Goal: Information Seeking & Learning: Learn about a topic

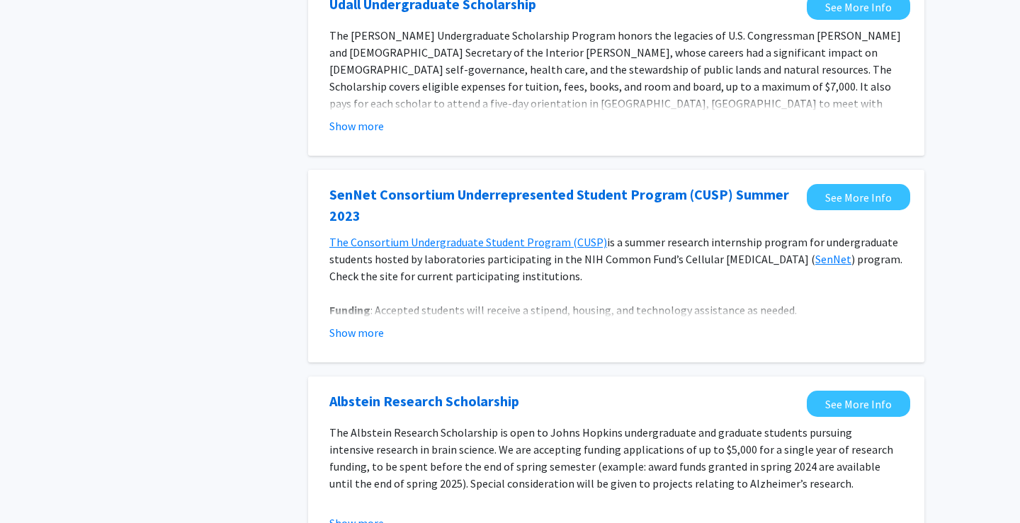
scroll to position [567, 0]
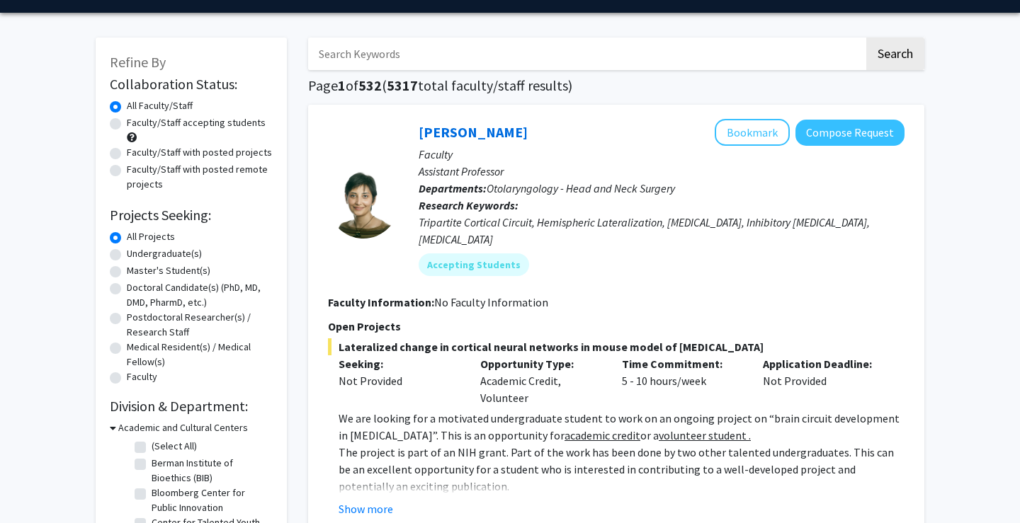
scroll to position [39, 0]
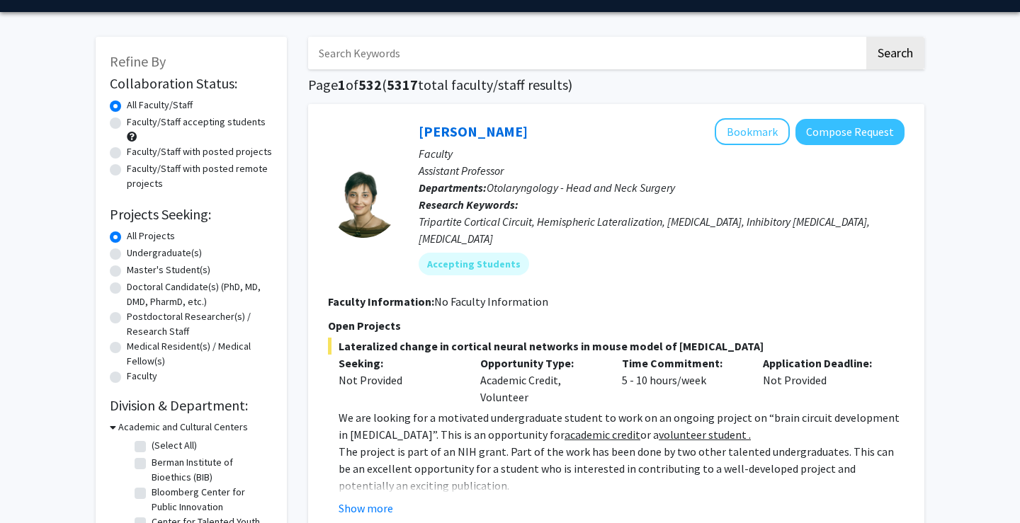
click at [187, 276] on label "Master's Student(s)" at bounding box center [169, 270] width 84 height 15
click at [136, 272] on input "Master's Student(s)" at bounding box center [131, 267] width 9 height 9
radio input "true"
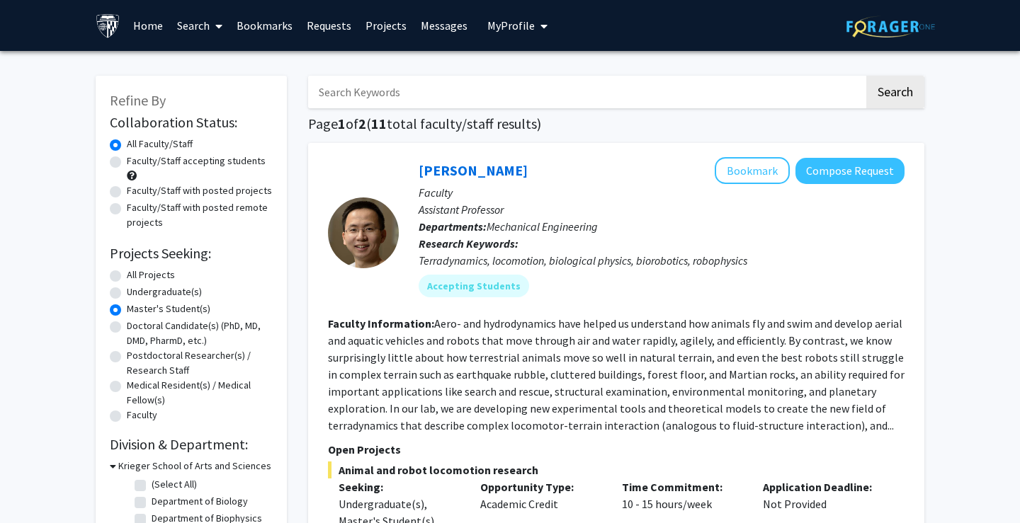
click at [127, 166] on label "Faculty/Staff accepting students" at bounding box center [196, 161] width 139 height 15
click at [127, 163] on input "Faculty/Staff accepting students" at bounding box center [131, 158] width 9 height 9
radio input "true"
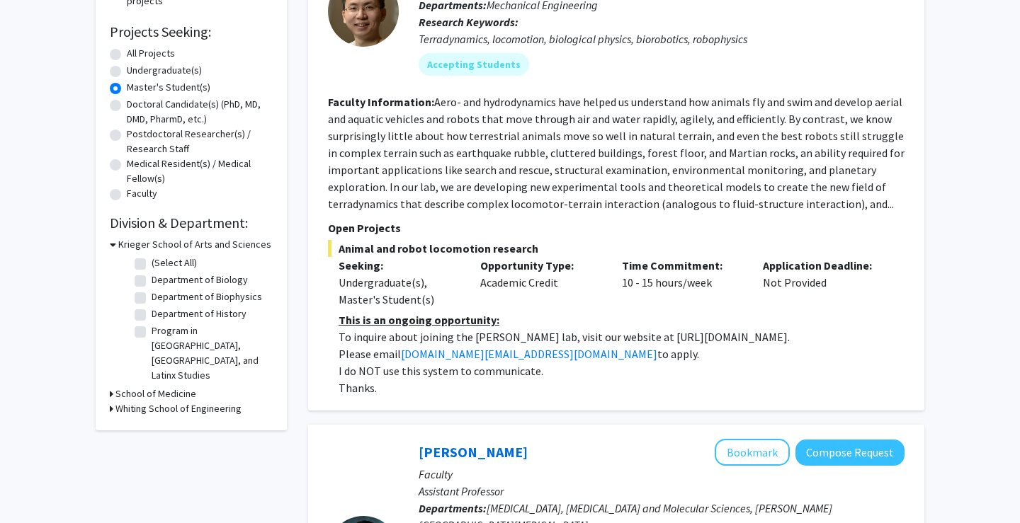
scroll to position [226, 0]
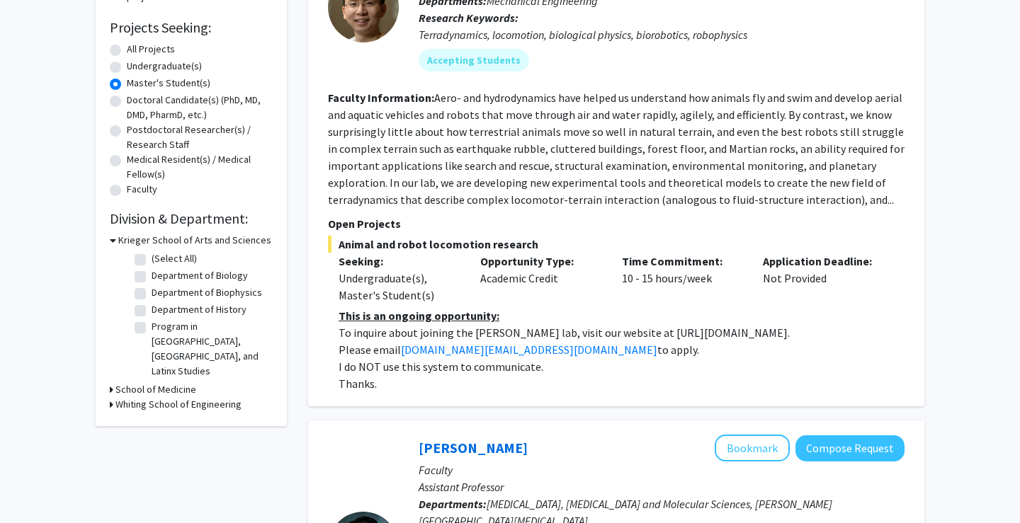
click at [115, 242] on icon at bounding box center [113, 240] width 6 height 15
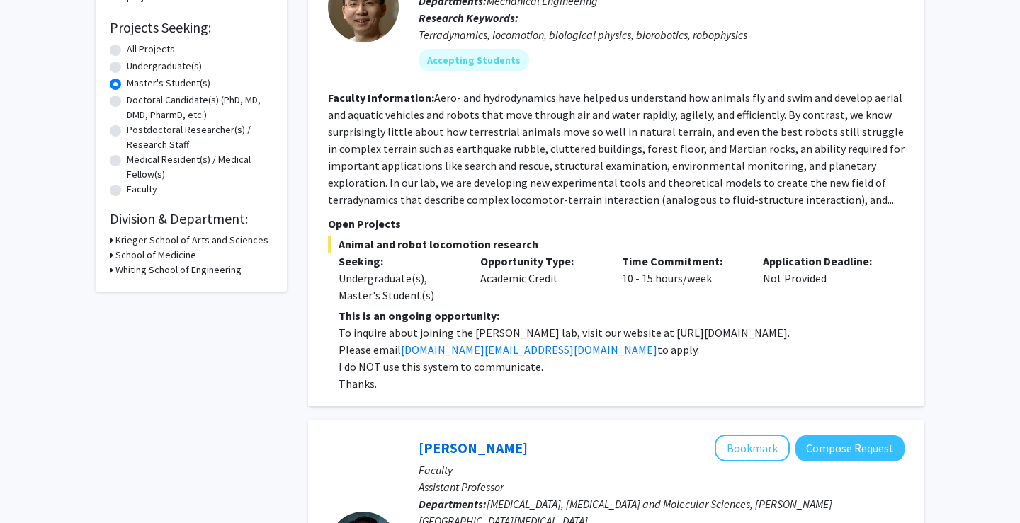
click at [118, 261] on h3 "School of Medicine" at bounding box center [155, 255] width 81 height 15
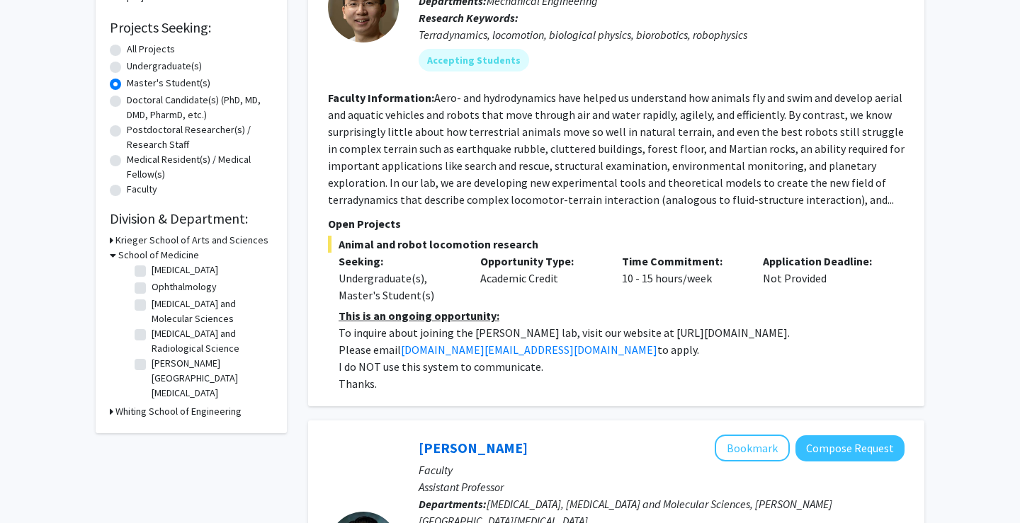
scroll to position [38, 0]
click at [152, 370] on label "[PERSON_NAME][GEOGRAPHIC_DATA][MEDICAL_DATA]" at bounding box center [211, 378] width 118 height 45
click at [152, 366] on input "[PERSON_NAME][GEOGRAPHIC_DATA][MEDICAL_DATA]" at bounding box center [156, 360] width 9 height 9
checkbox input "true"
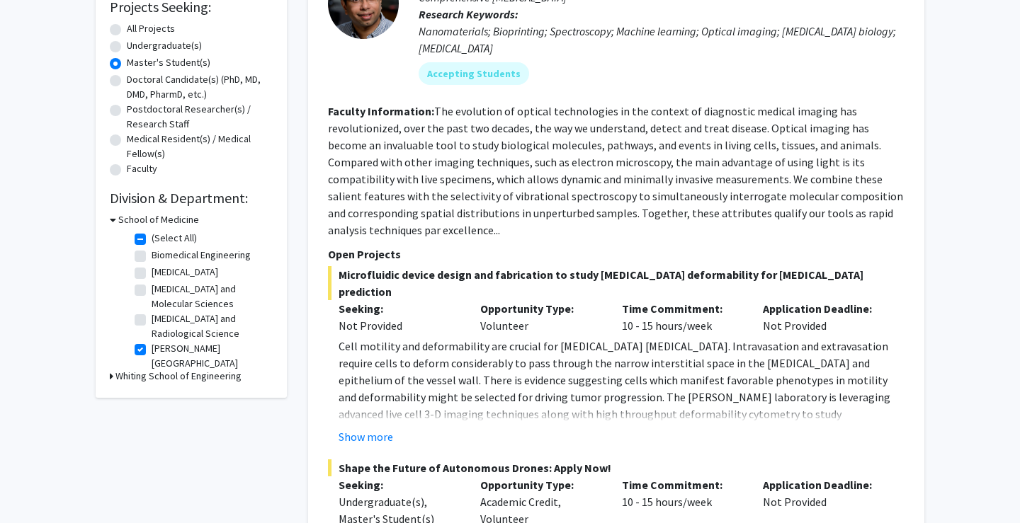
scroll to position [249, 0]
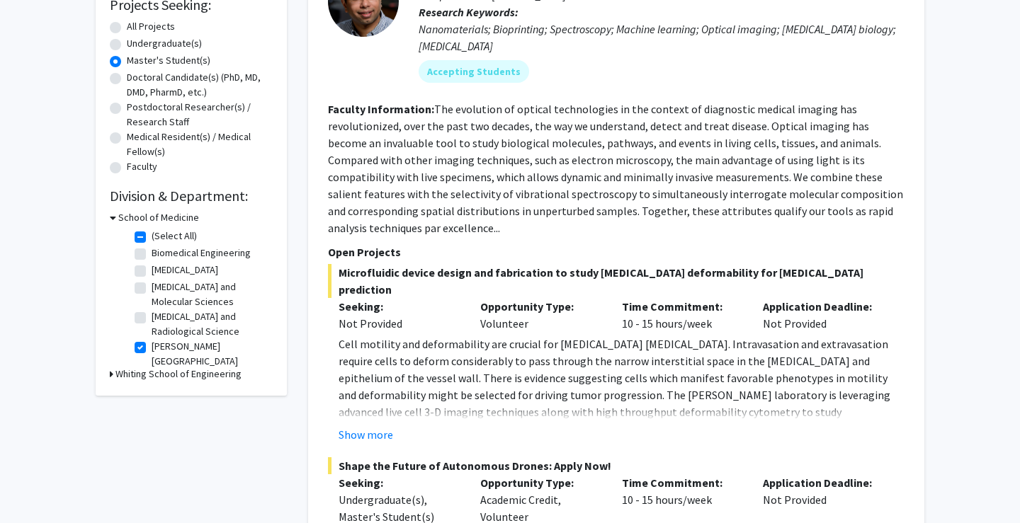
click at [145, 378] on h3 "Whiting School of Engineering" at bounding box center [178, 374] width 126 height 15
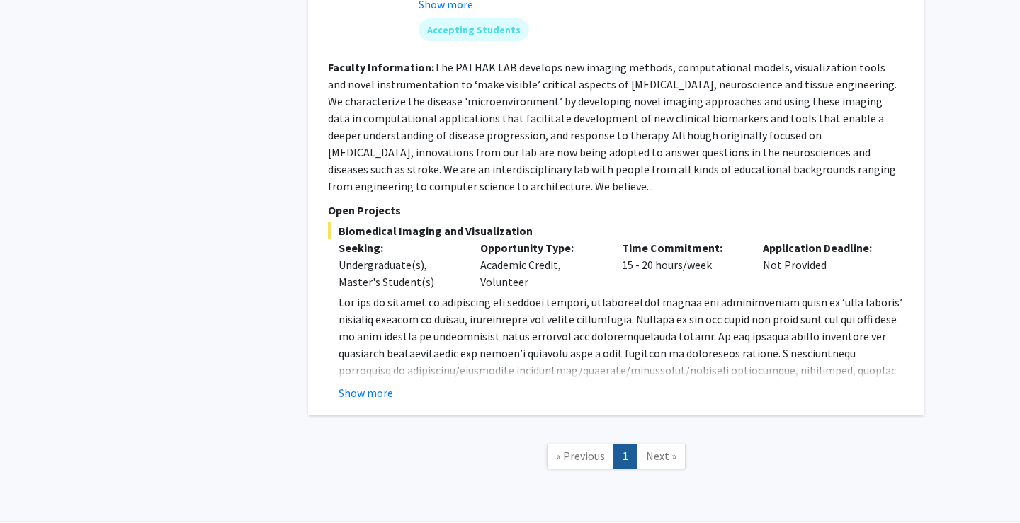
scroll to position [1911, 0]
click at [666, 450] on span "Next »" at bounding box center [661, 457] width 30 height 14
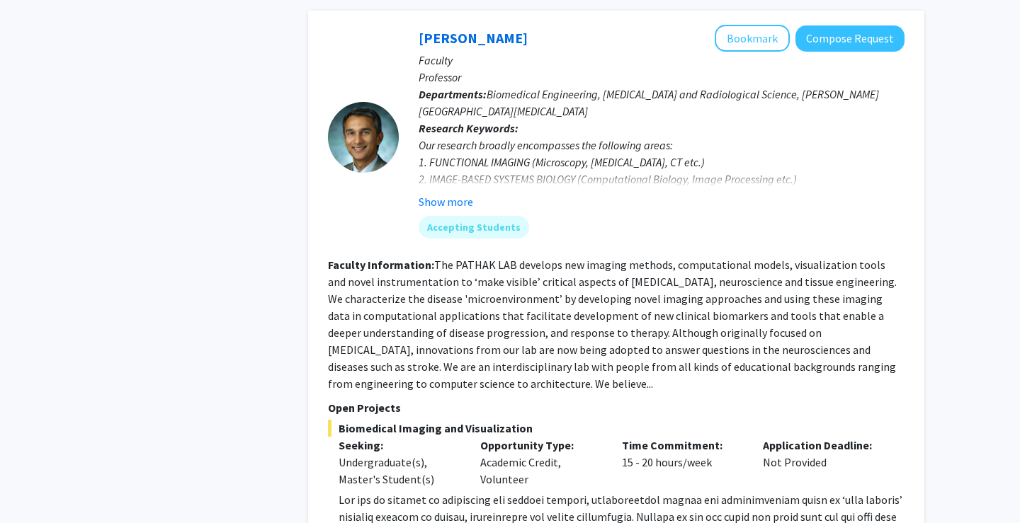
scroll to position [1722, 0]
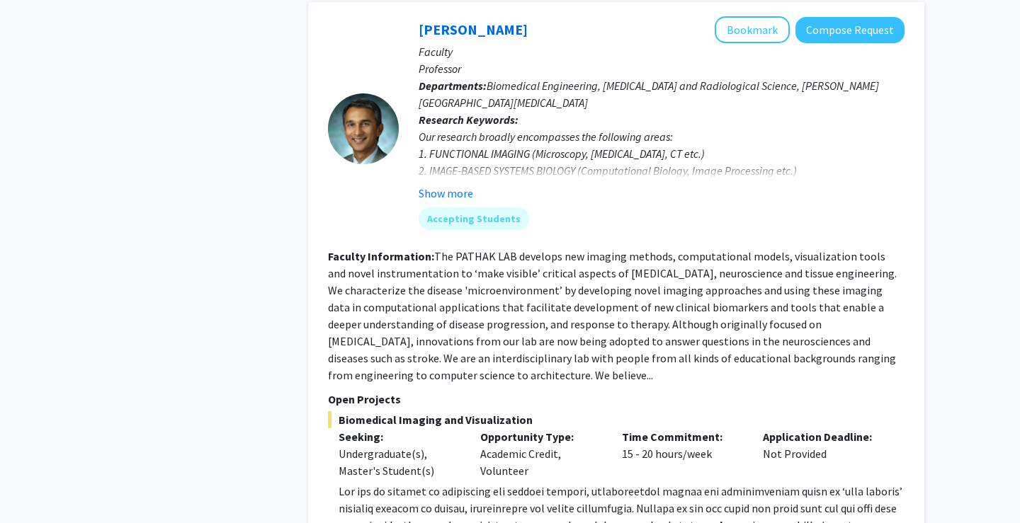
click at [340, 330] on fg-read-more "The PATHAK LAB develops new imaging methods, computational models, visualizatio…" at bounding box center [612, 315] width 569 height 133
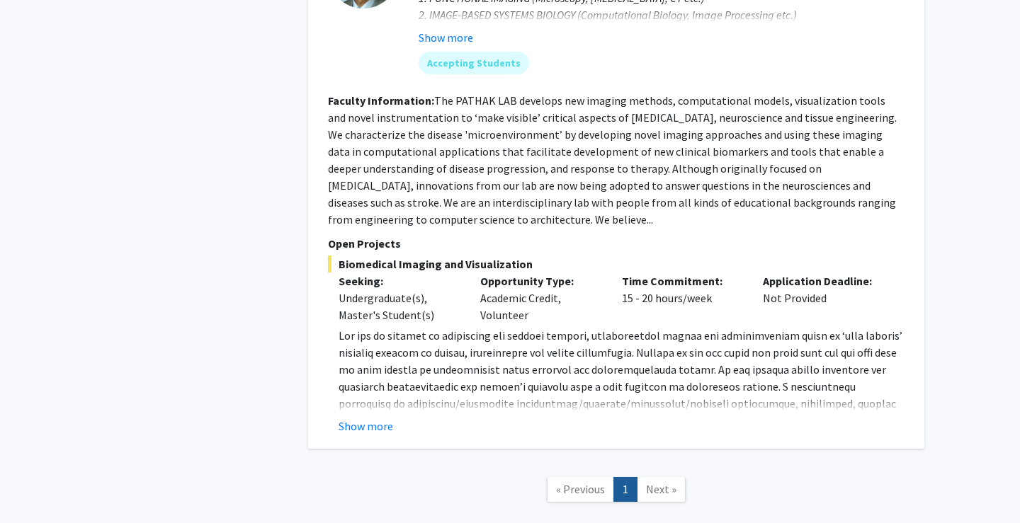
scroll to position [1878, 0]
click at [358, 387] on div "[PERSON_NAME] Bookmark Compose Request Faculty Professor Departments: Biomedica…" at bounding box center [616, 147] width 616 height 603
click at [366, 418] on button "Show more" at bounding box center [366, 426] width 55 height 17
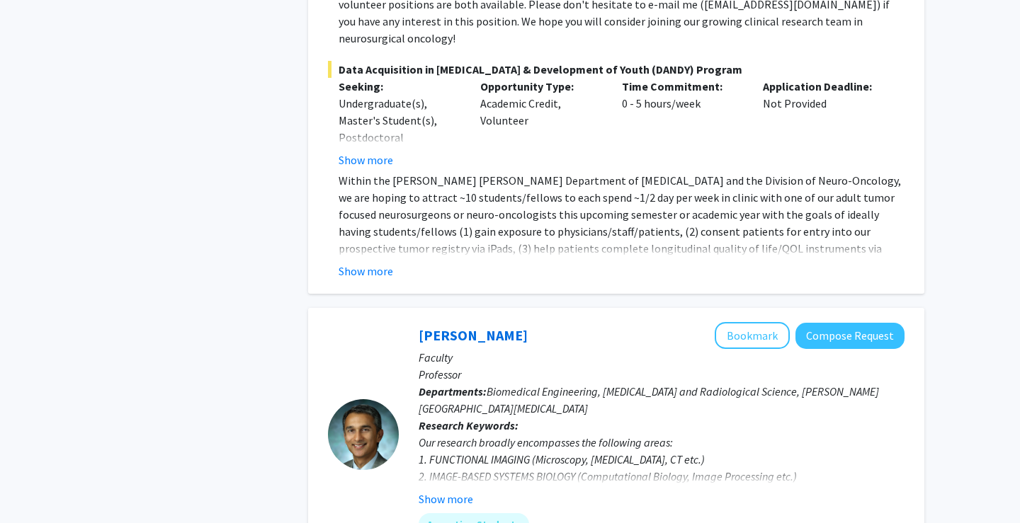
scroll to position [1413, 0]
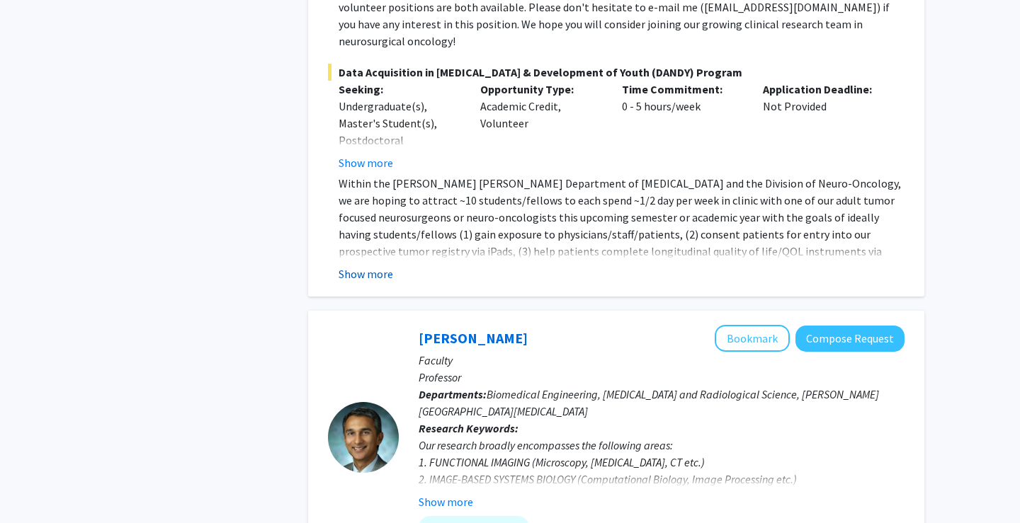
click at [361, 266] on button "Show more" at bounding box center [366, 274] width 55 height 17
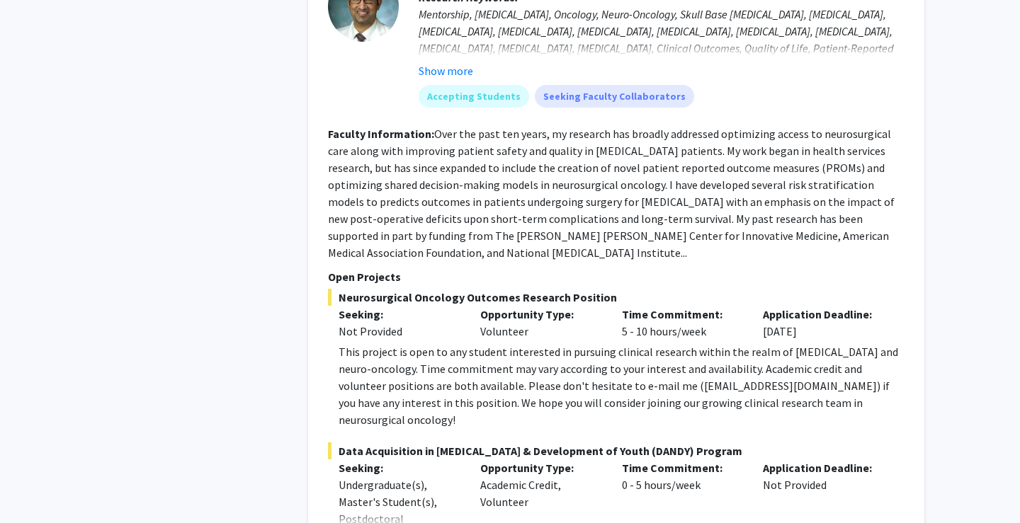
scroll to position [1038, 0]
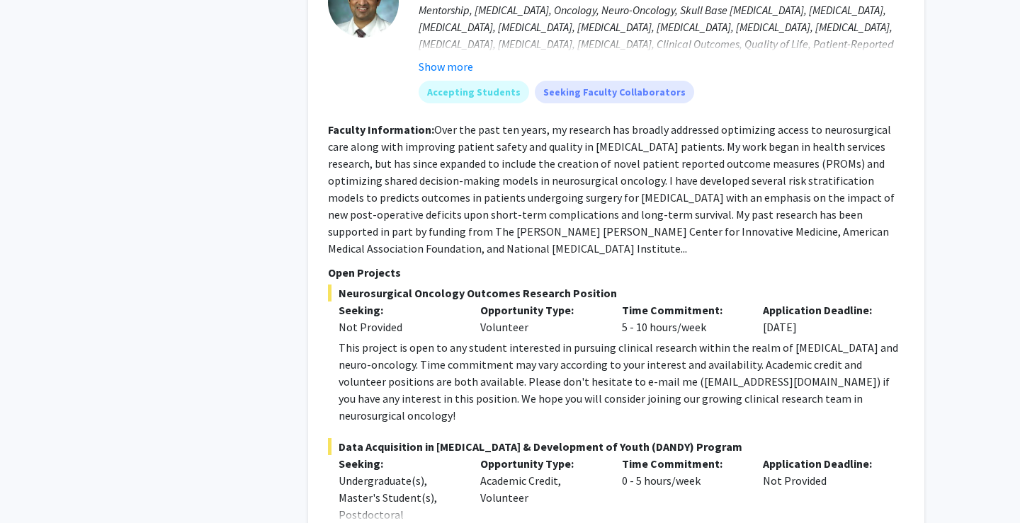
click at [368, 264] on p "Open Projects" at bounding box center [616, 272] width 577 height 17
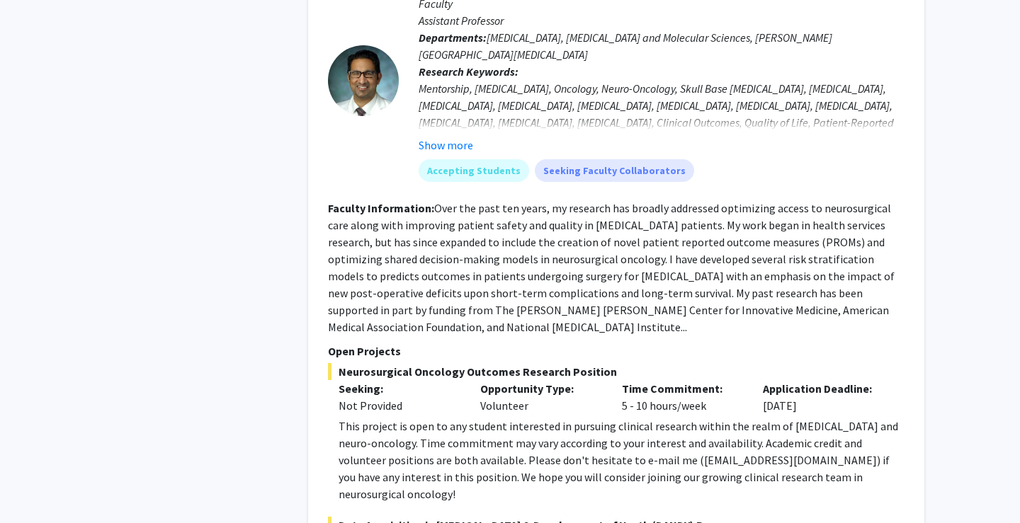
scroll to position [957, 0]
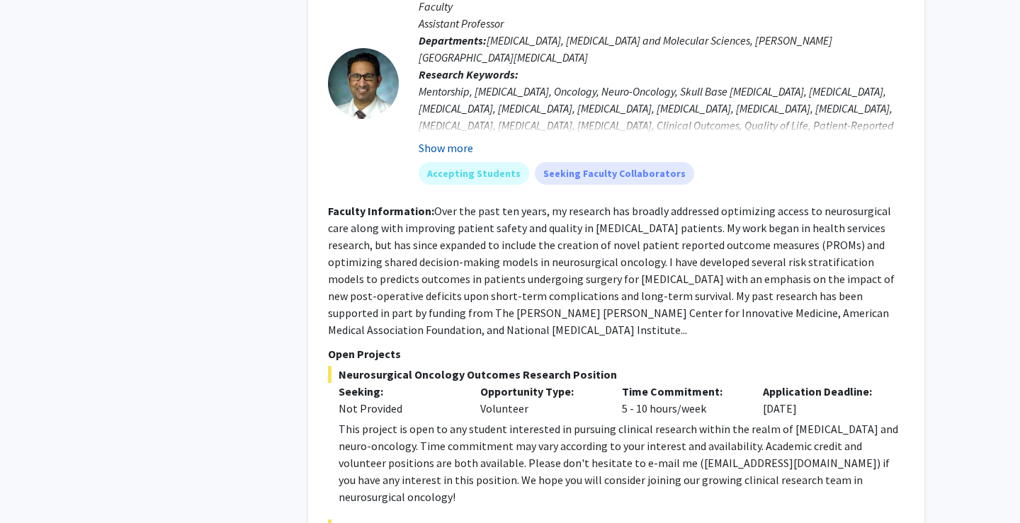
click at [441, 140] on button "Show more" at bounding box center [446, 148] width 55 height 17
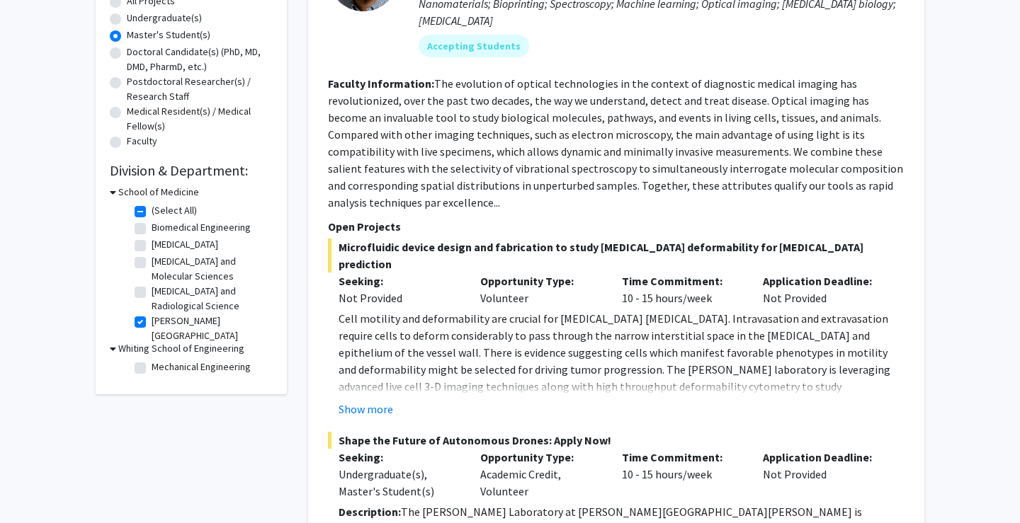
scroll to position [257, 0]
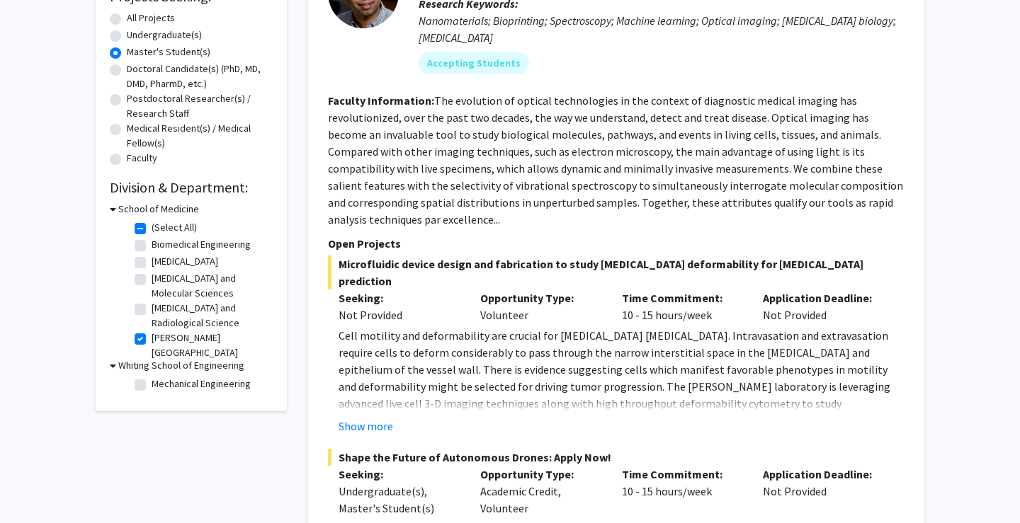
click at [152, 343] on label "[PERSON_NAME][GEOGRAPHIC_DATA][MEDICAL_DATA]" at bounding box center [211, 353] width 118 height 45
click at [152, 340] on input "[PERSON_NAME][GEOGRAPHIC_DATA][MEDICAL_DATA]" at bounding box center [156, 335] width 9 height 9
checkbox input "false"
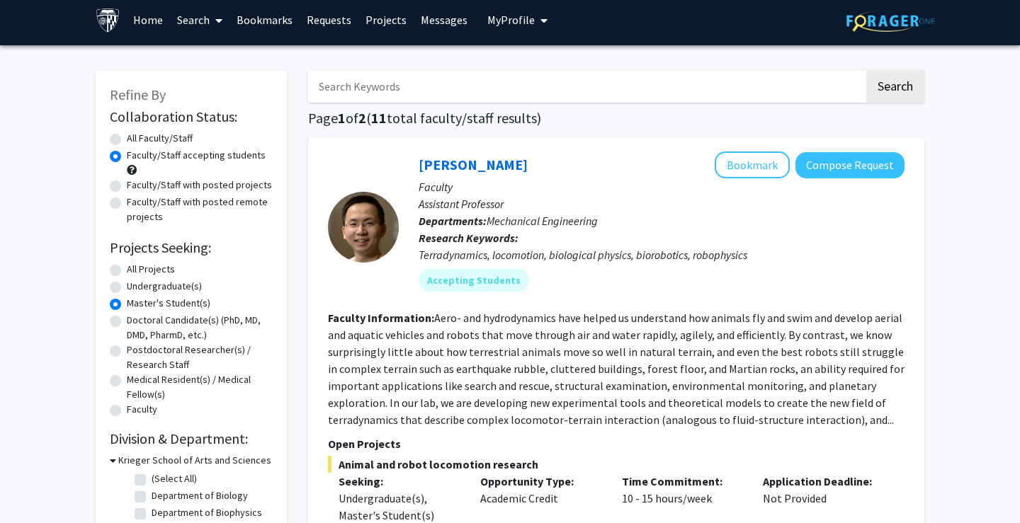
scroll to position [9, 0]
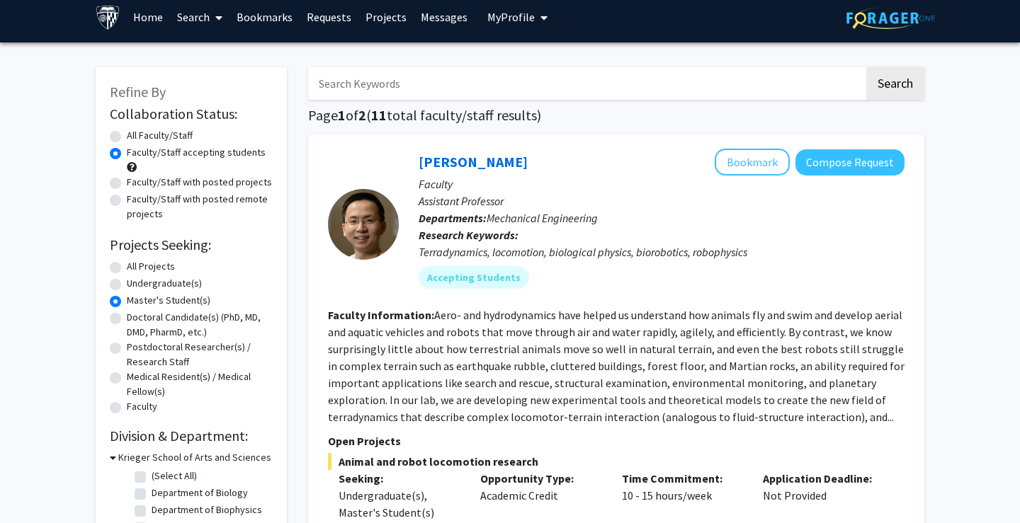
click at [127, 304] on label "Master's Student(s)" at bounding box center [169, 300] width 84 height 15
click at [127, 302] on input "Master's Student(s)" at bounding box center [131, 297] width 9 height 9
click at [127, 268] on label "All Projects" at bounding box center [151, 266] width 48 height 15
click at [127, 268] on input "All Projects" at bounding box center [131, 263] width 9 height 9
radio input "true"
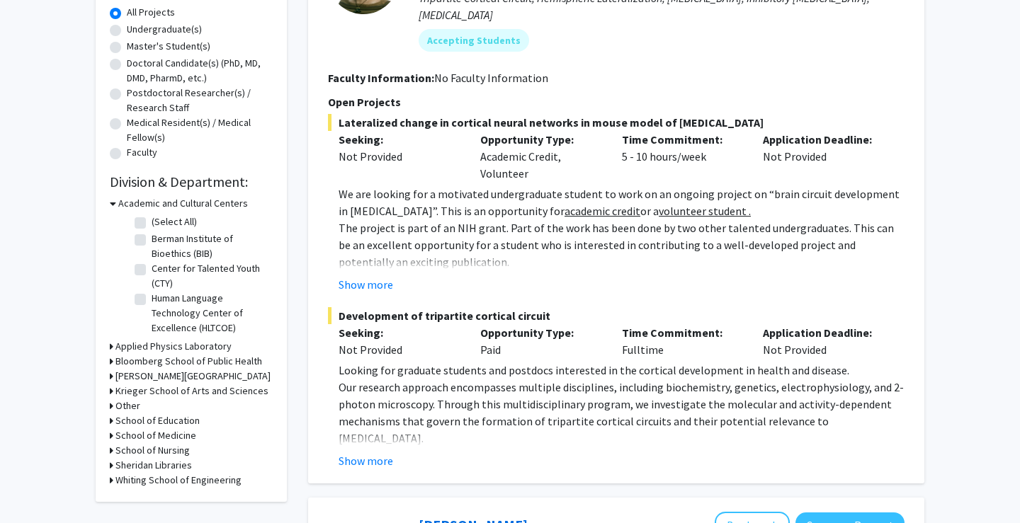
scroll to position [264, 0]
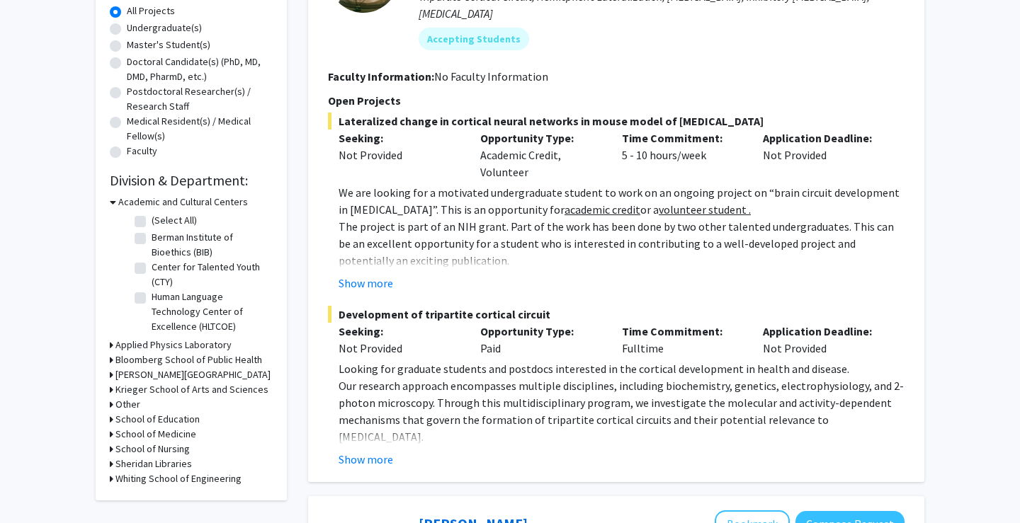
click at [159, 436] on h3 "School of Medicine" at bounding box center [155, 434] width 81 height 15
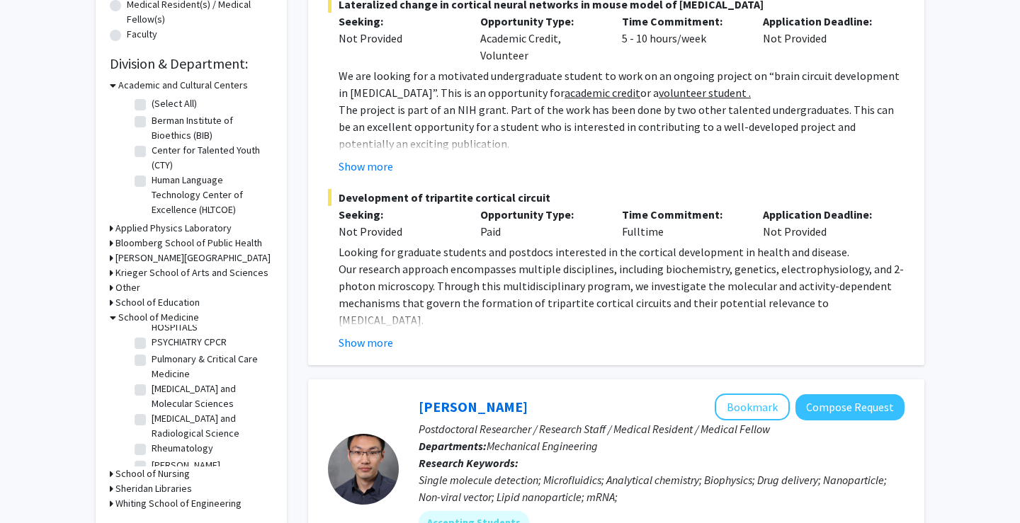
scroll to position [1365, 0]
click at [152, 460] on label "[PERSON_NAME][GEOGRAPHIC_DATA][MEDICAL_DATA]" at bounding box center [211, 482] width 118 height 45
click at [152, 460] on input "[PERSON_NAME][GEOGRAPHIC_DATA][MEDICAL_DATA]" at bounding box center [156, 464] width 9 height 9
checkbox input "true"
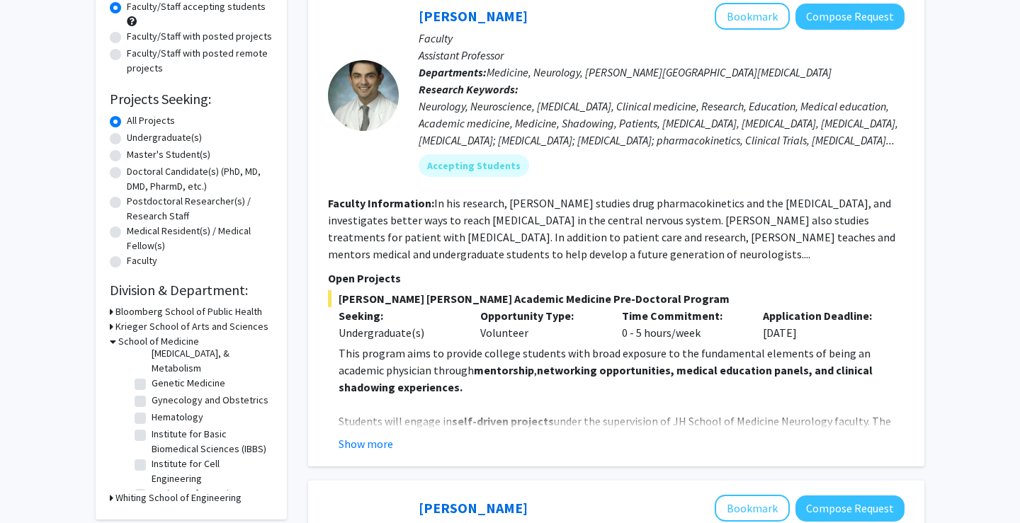
scroll to position [169, 0]
click at [152, 375] on label "Genetic Medicine" at bounding box center [189, 382] width 74 height 15
click at [152, 375] on input "Genetic Medicine" at bounding box center [156, 379] width 9 height 9
checkbox input "true"
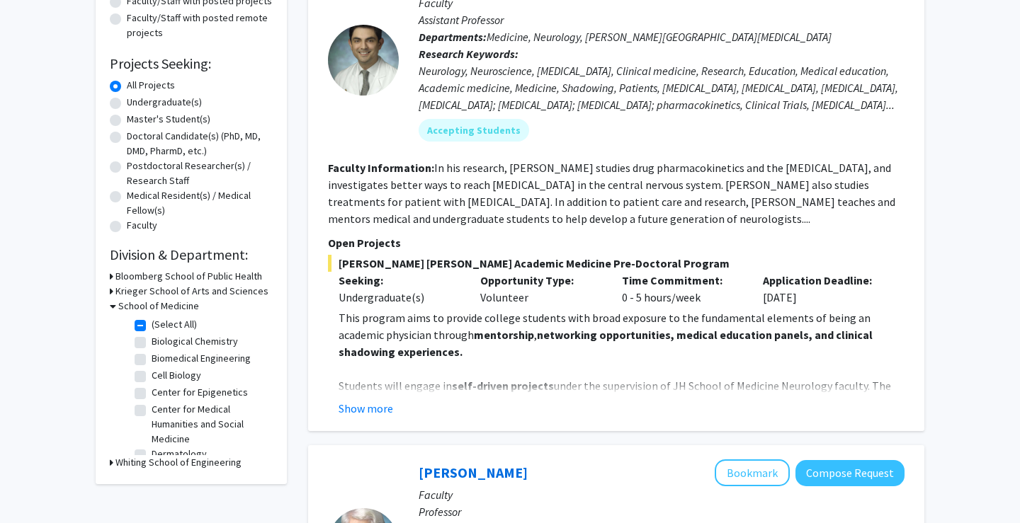
scroll to position [200, 0]
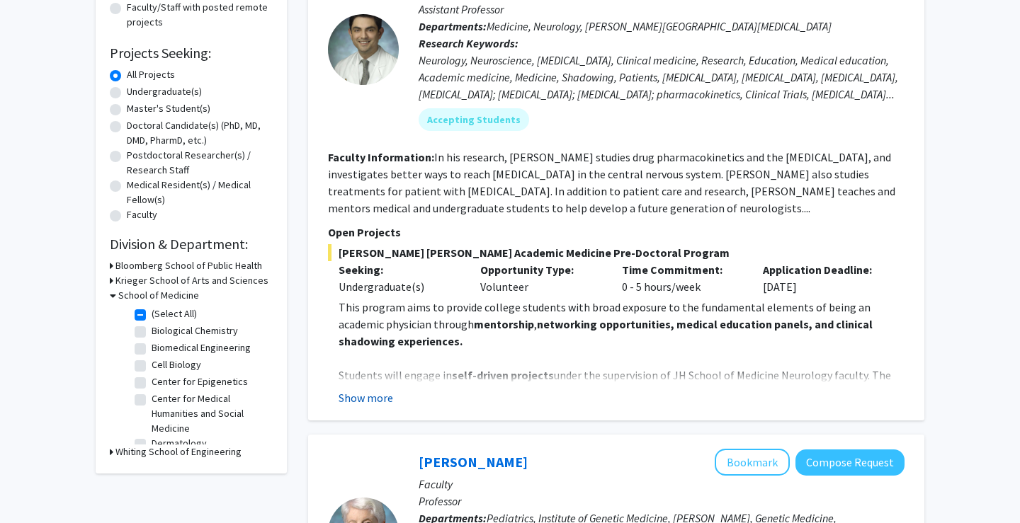
click at [378, 398] on button "Show more" at bounding box center [366, 398] width 55 height 17
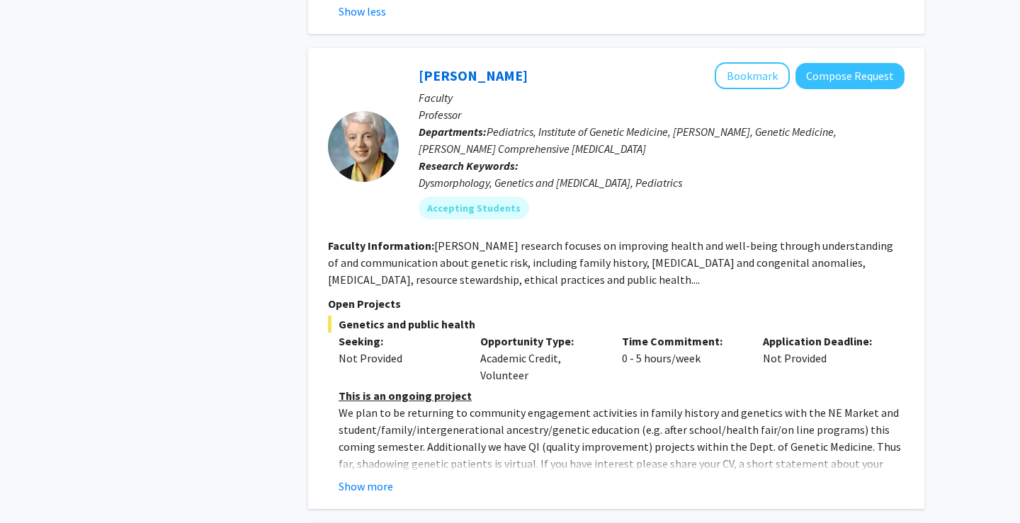
scroll to position [1184, 0]
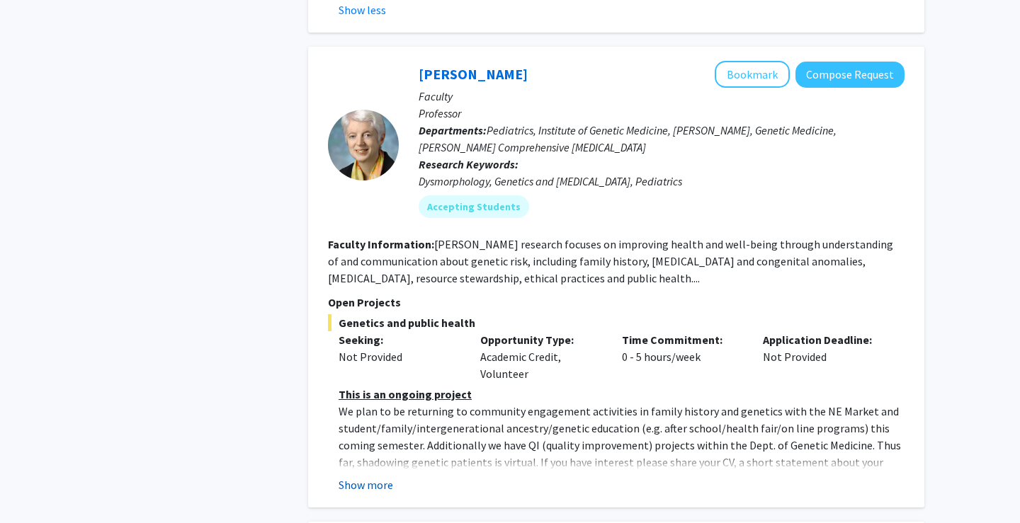
click at [373, 492] on button "Show more" at bounding box center [366, 485] width 55 height 17
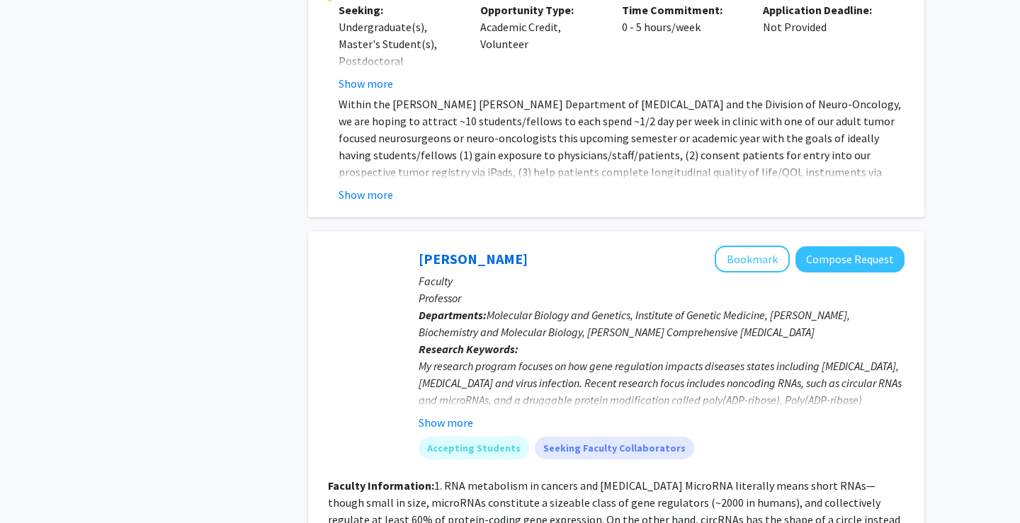
scroll to position [2319, 0]
click at [445, 414] on button "Show more" at bounding box center [446, 422] width 55 height 17
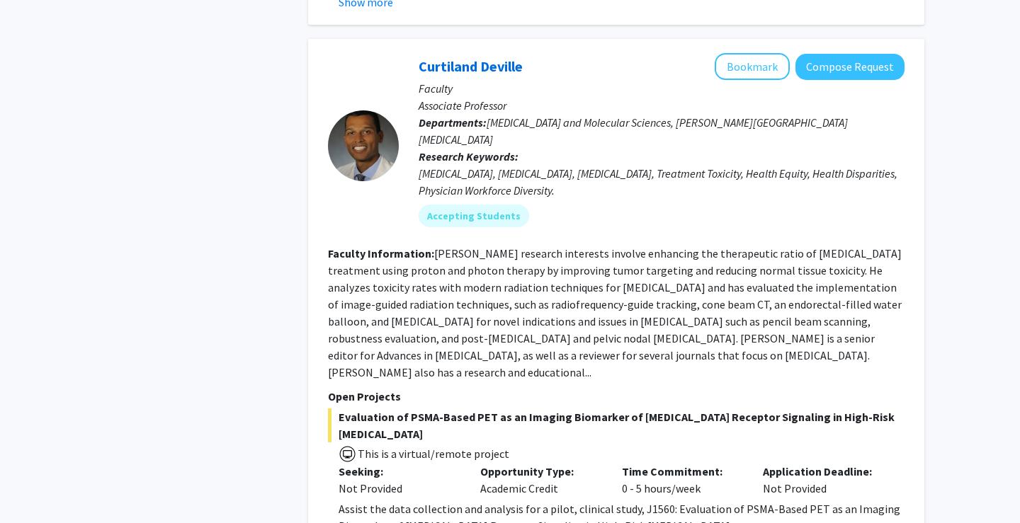
scroll to position [4013, 0]
